Goal: Task Accomplishment & Management: Manage account settings

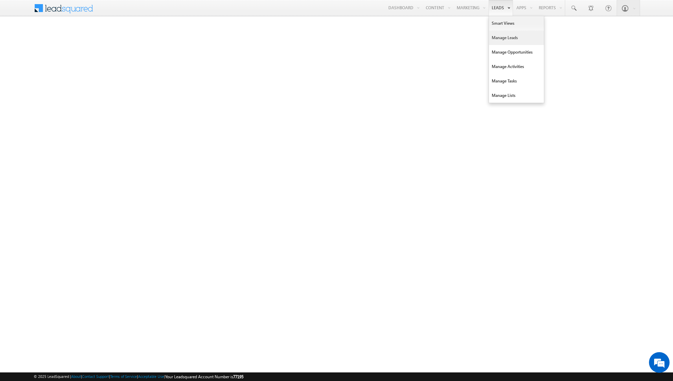
click at [503, 40] on link "Manage Leads" at bounding box center [516, 38] width 55 height 14
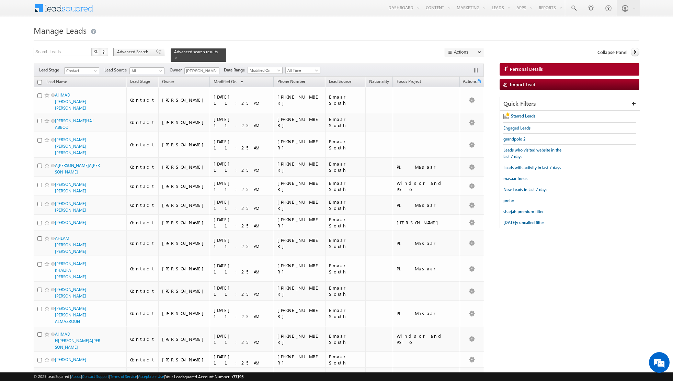
click at [156, 54] on span at bounding box center [158, 51] width 5 height 5
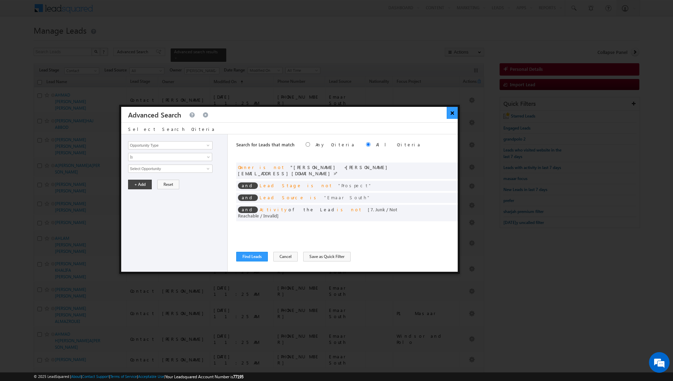
click at [453, 114] on button "×" at bounding box center [452, 113] width 11 height 12
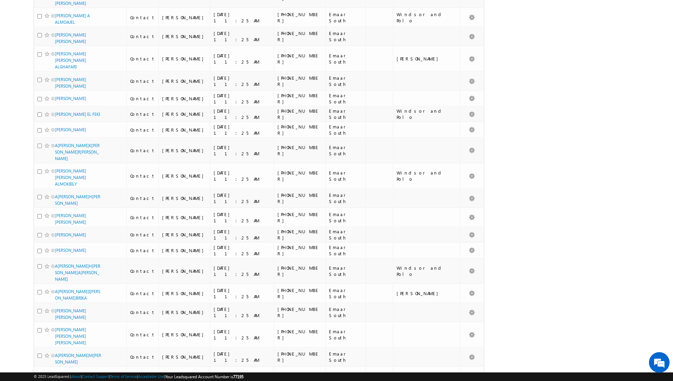
scroll to position [662, 0]
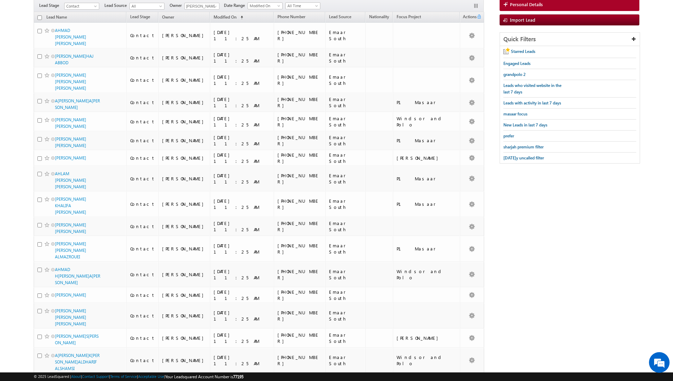
scroll to position [0, 0]
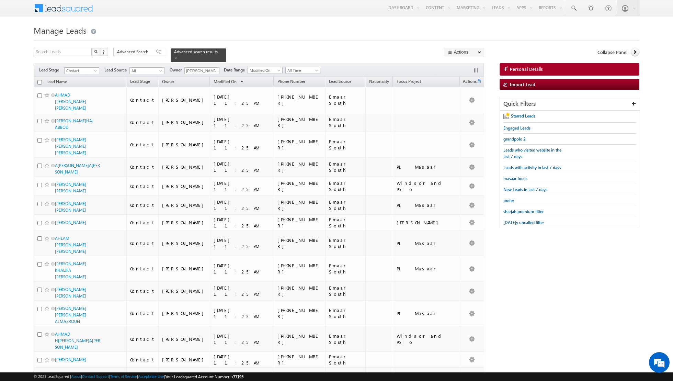
click at [40, 82] on input "checkbox" at bounding box center [39, 82] width 4 height 4
checkbox input "true"
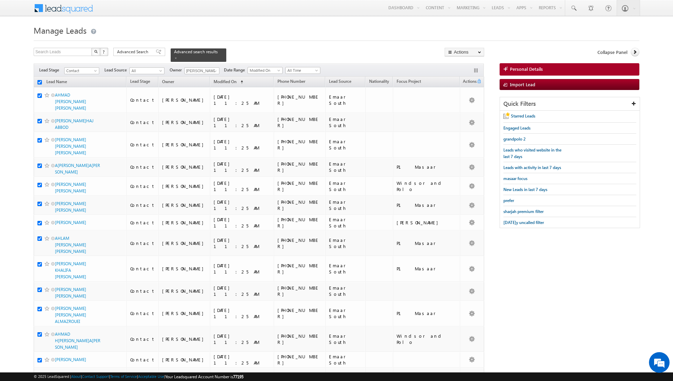
checkbox input "true"
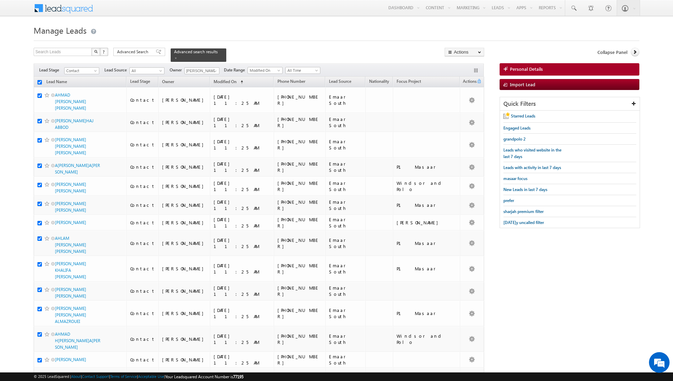
checkbox input "true"
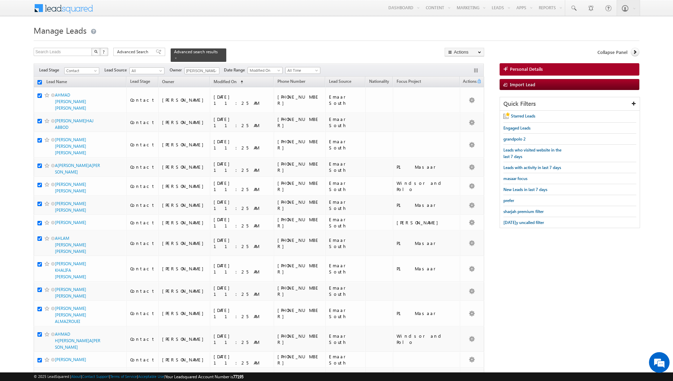
checkbox input "true"
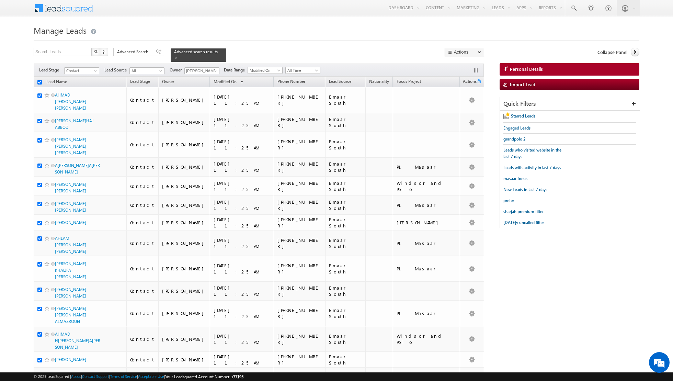
checkbox input "true"
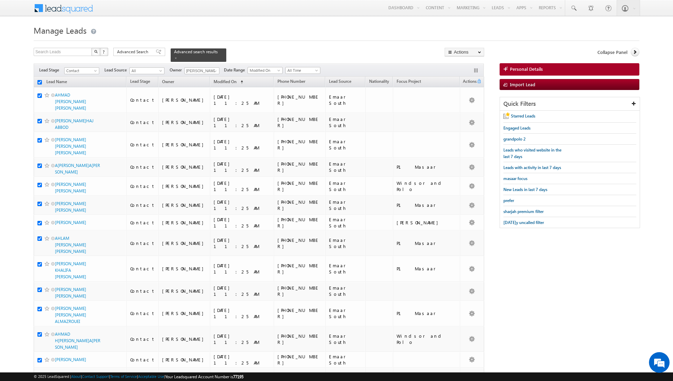
checkbox input "true"
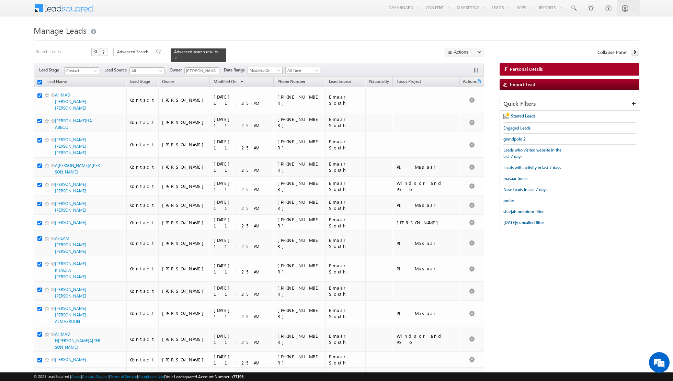
checkbox input "true"
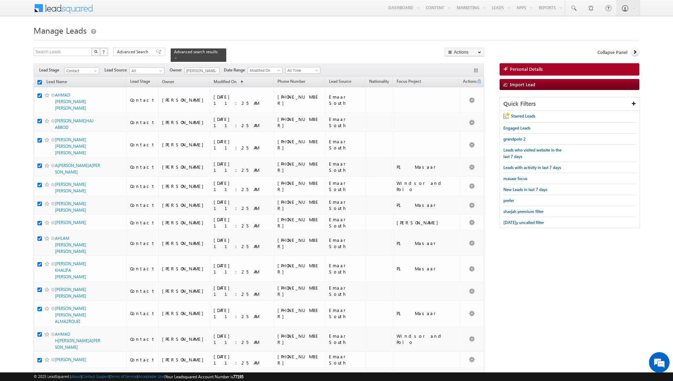
checkbox input "true"
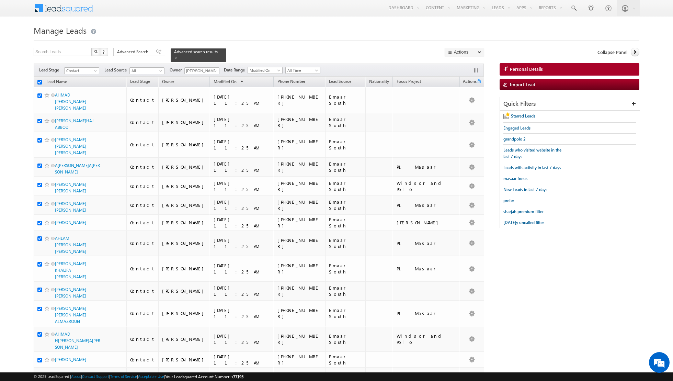
checkbox input "true"
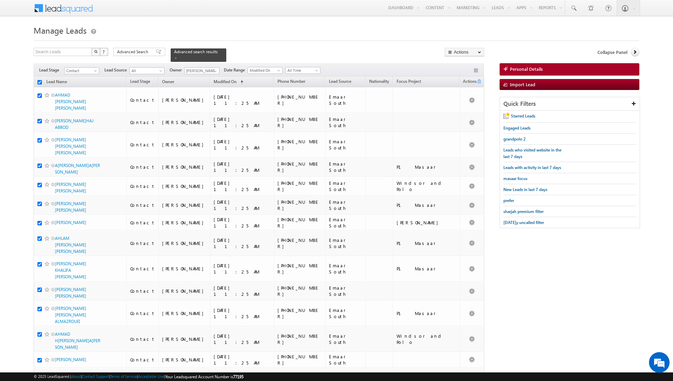
checkbox input "true"
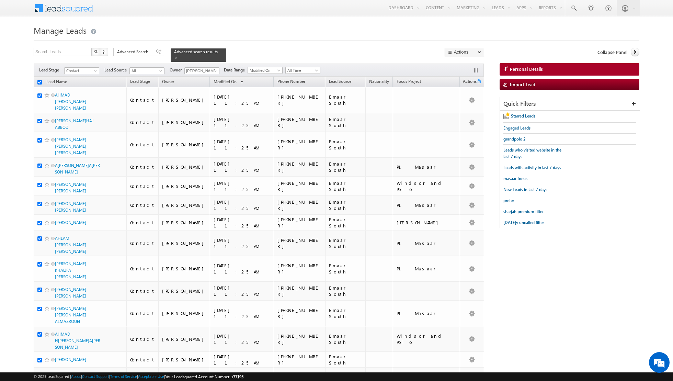
checkbox input "true"
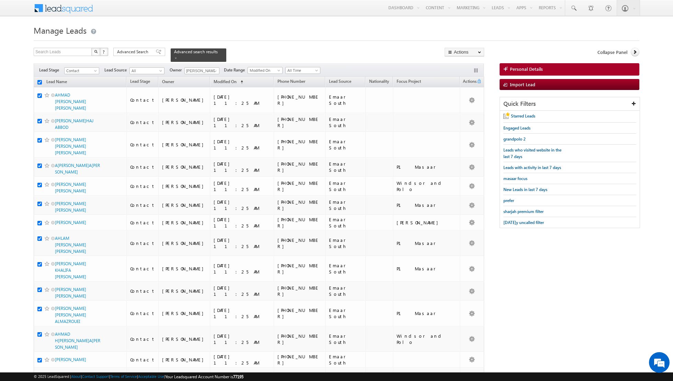
checkbox input "true"
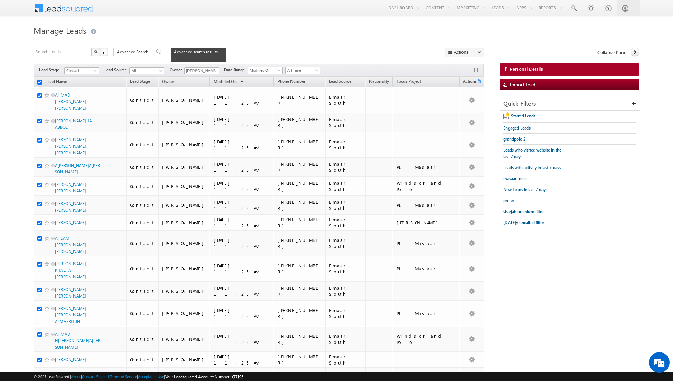
checkbox input "true"
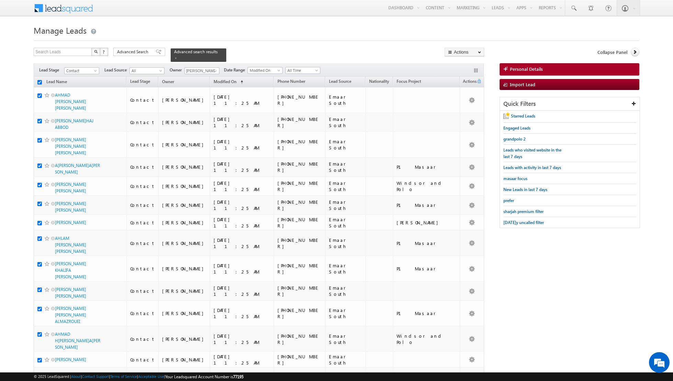
checkbox input "true"
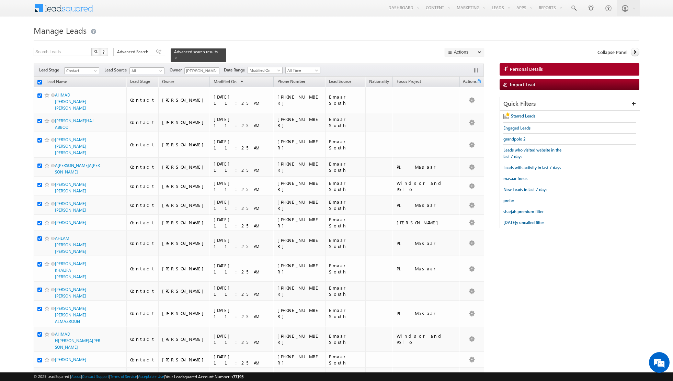
checkbox input "true"
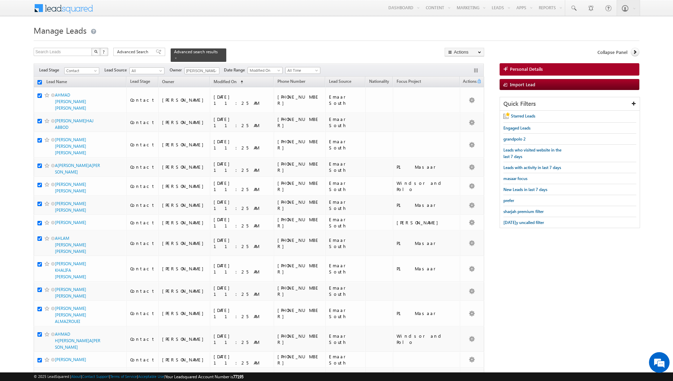
checkbox input "true"
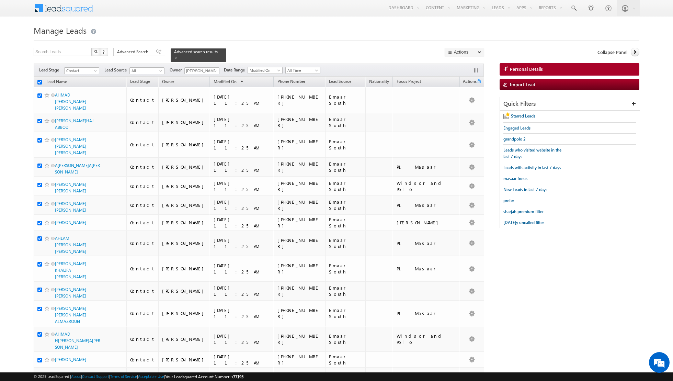
checkbox input "true"
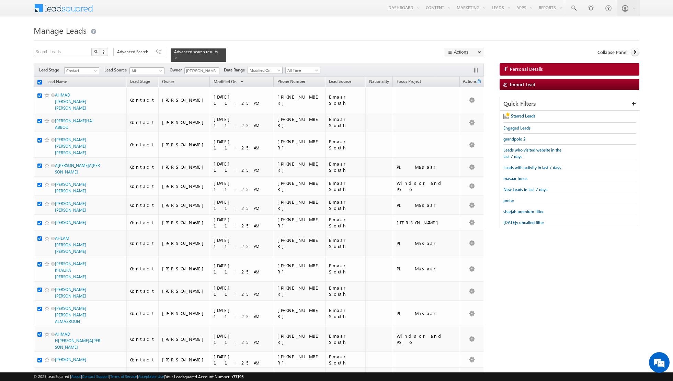
checkbox input "true"
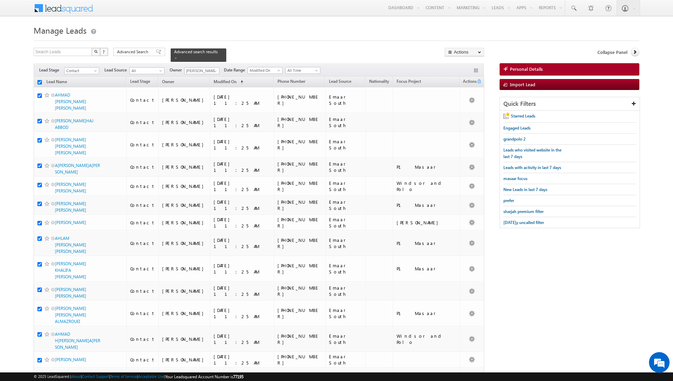
checkbox input "true"
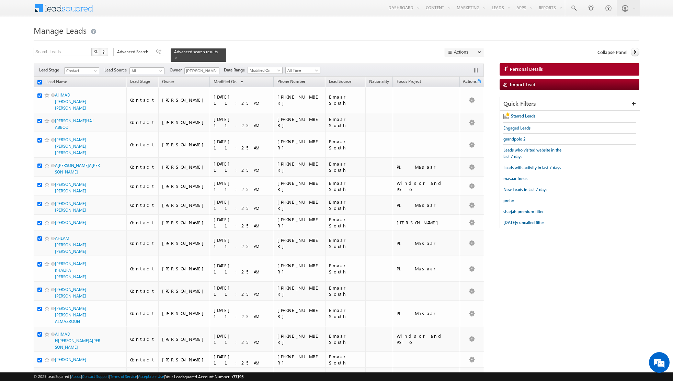
checkbox input "true"
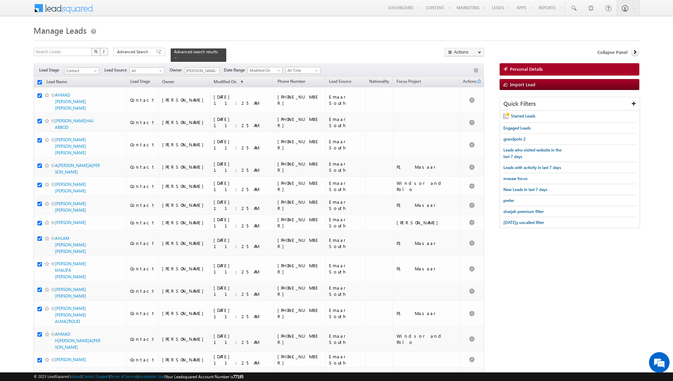
checkbox input "true"
click at [464, 112] on link "Change Owner" at bounding box center [464, 111] width 39 height 8
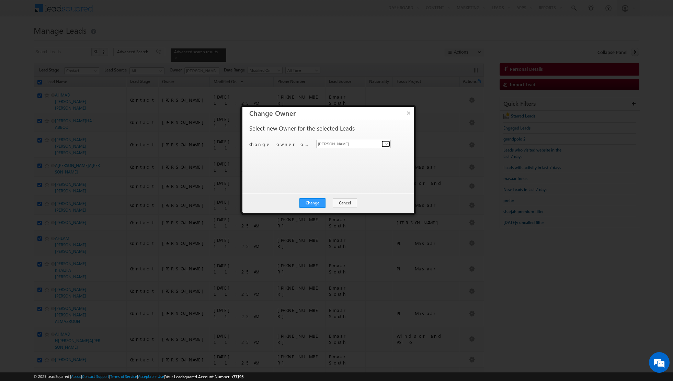
click at [387, 142] on span at bounding box center [386, 143] width 5 height 5
type input "j"
click at [366, 153] on link "[PERSON_NAME] [PERSON_NAME][EMAIL_ADDRESS][PERSON_NAME][DOMAIN_NAME]" at bounding box center [353, 154] width 75 height 13
type input "[PERSON_NAME]"
click at [315, 202] on button "Change" at bounding box center [313, 203] width 26 height 10
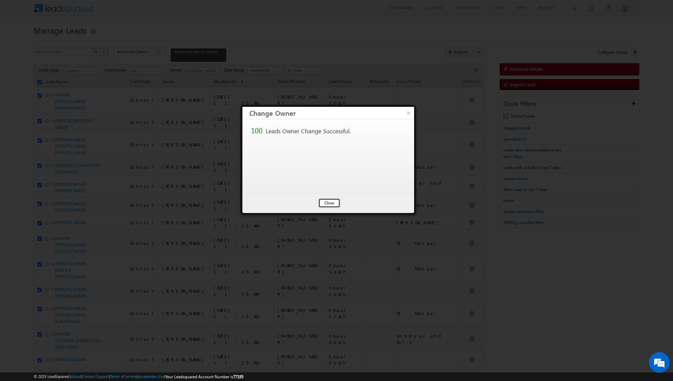
click at [329, 203] on button "Close" at bounding box center [330, 203] width 22 height 10
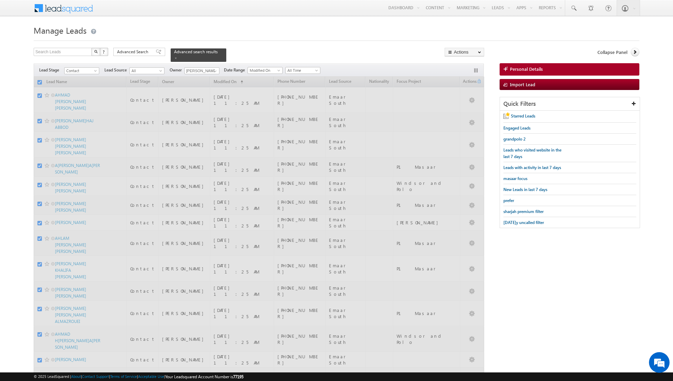
checkbox input "false"
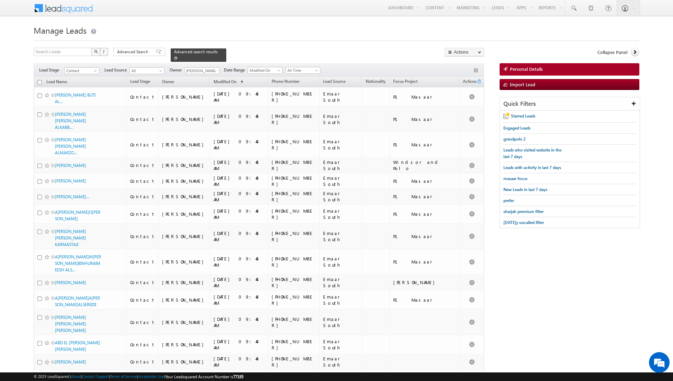
click at [174, 58] on span at bounding box center [175, 57] width 3 height 3
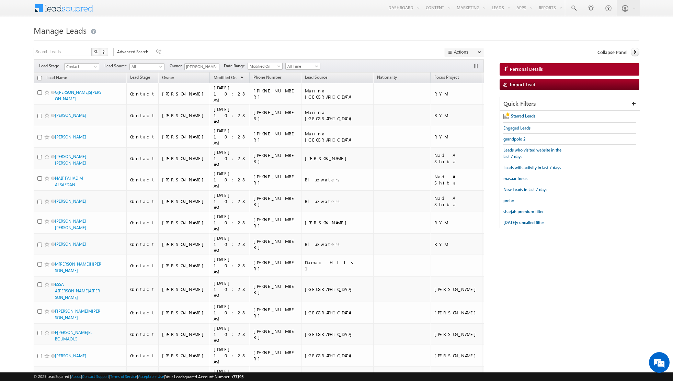
click at [219, 67] on div "Filters Lead Stage Contact Contact Lead Source All All Owner [PERSON_NAME] [PER…" at bounding box center [259, 65] width 450 height 13
click at [214, 66] on span at bounding box center [215, 66] width 5 height 5
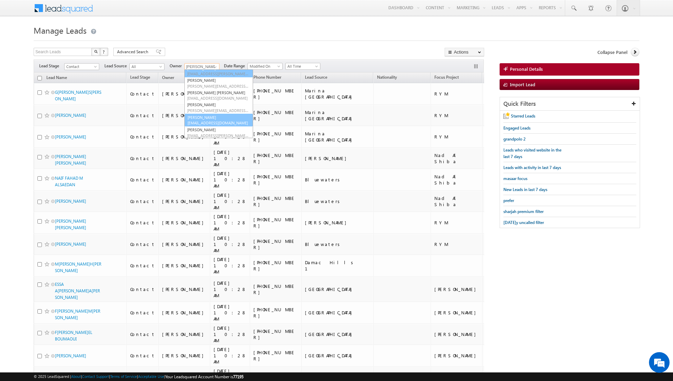
scroll to position [55, 0]
click at [210, 115] on link "[PERSON_NAME] [PERSON_NAME][EMAIL_ADDRESS][PERSON_NAME][DOMAIN_NAME]" at bounding box center [219, 120] width 69 height 13
type input "[PERSON_NAME]"
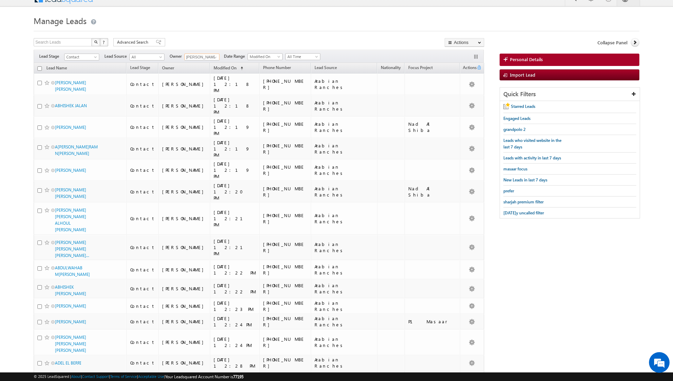
scroll to position [0, 0]
